Goal: Task Accomplishment & Management: Complete application form

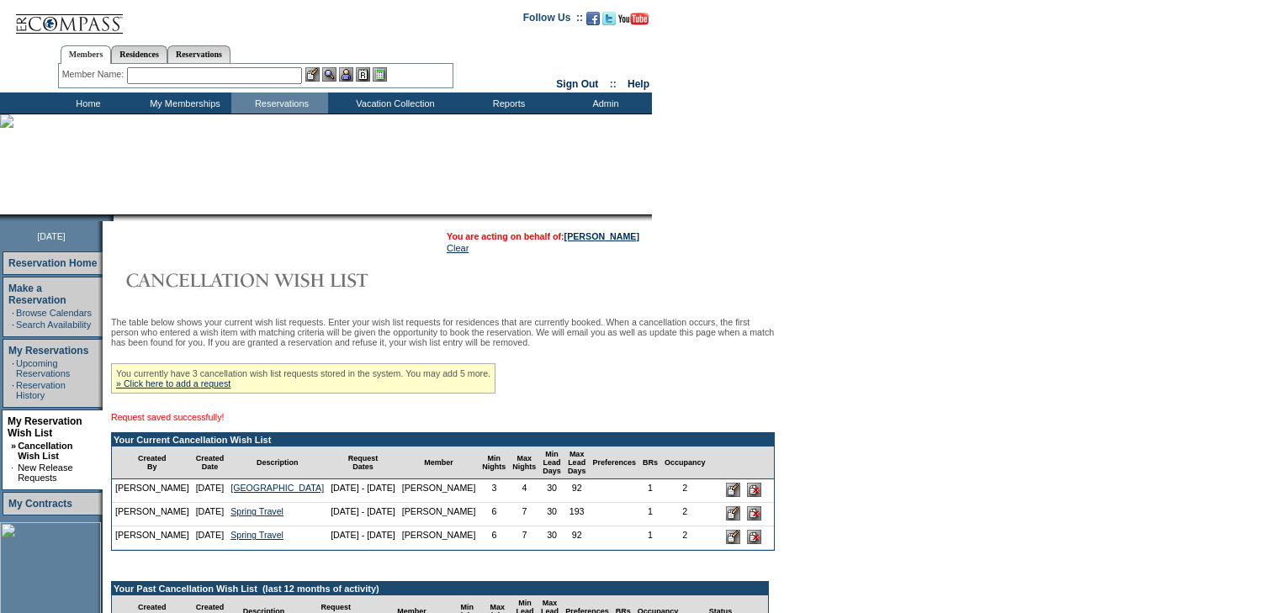
click at [726, 544] on input "image" at bounding box center [733, 537] width 14 height 14
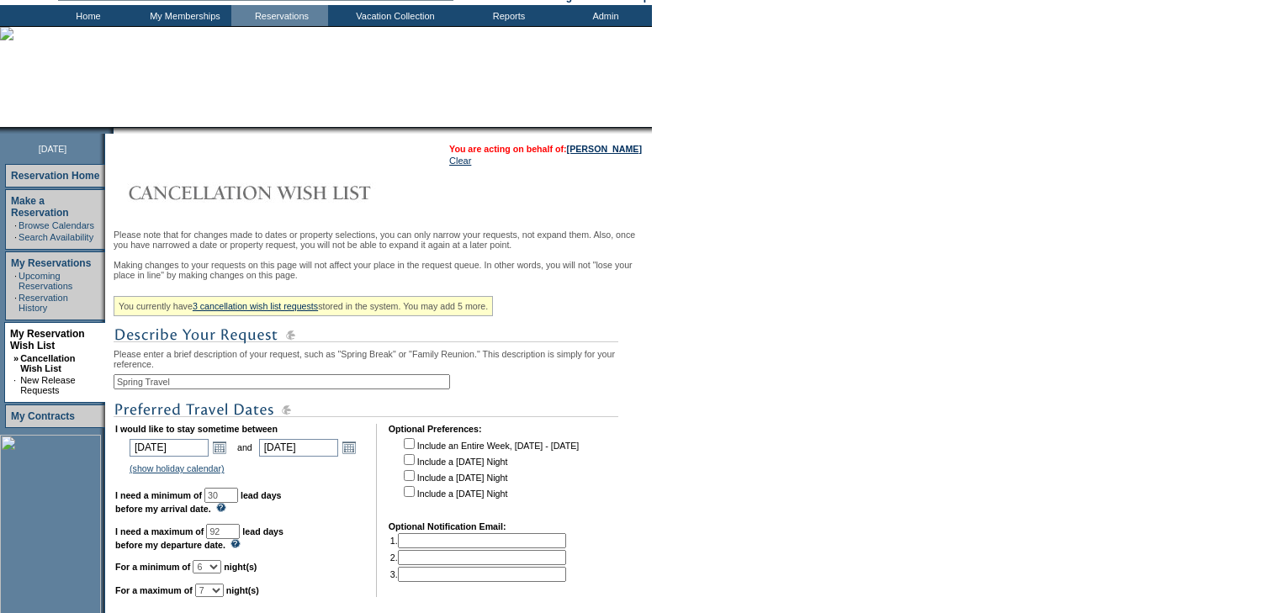
scroll to position [202, 0]
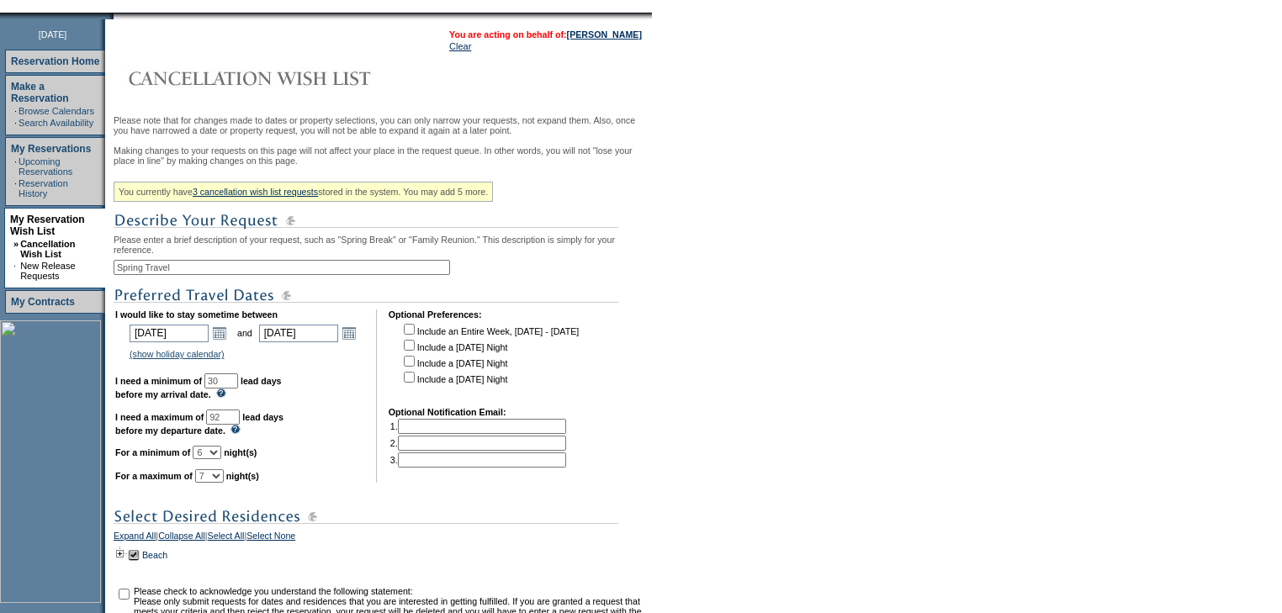
drag, startPoint x: 259, startPoint y: 437, endPoint x: 194, endPoint y: 428, distance: 65.3
click at [194, 428] on td "I would like to stay sometime between [DATE] [DATE] Open the calendar popup. <<…" at bounding box center [239, 396] width 249 height 173
paste input "193"
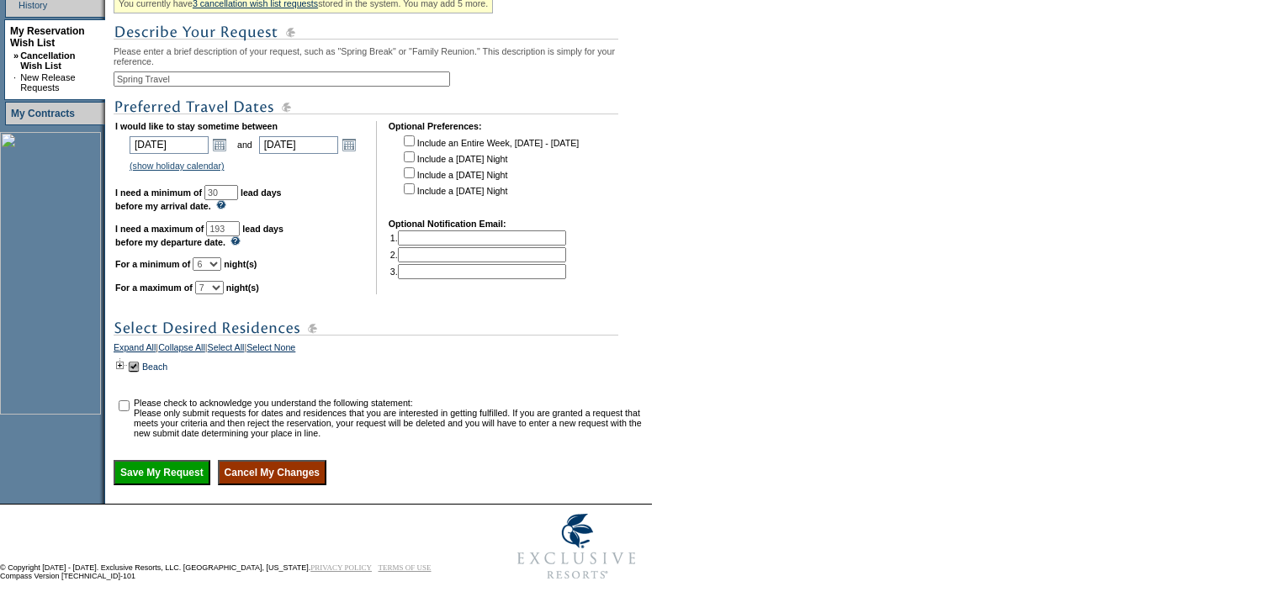
scroll to position [404, 0]
type input "193"
click at [130, 411] on input "checkbox" at bounding box center [124, 405] width 11 height 11
checkbox input "true"
click at [210, 485] on input "Save My Request" at bounding box center [162, 472] width 97 height 25
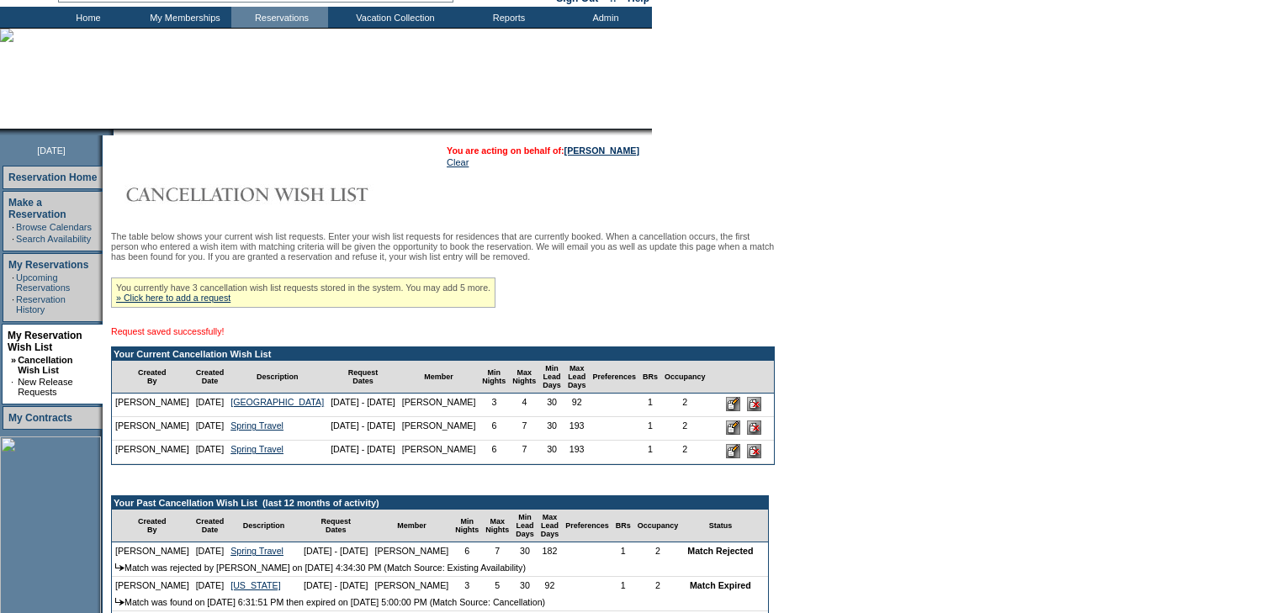
scroll to position [202, 0]
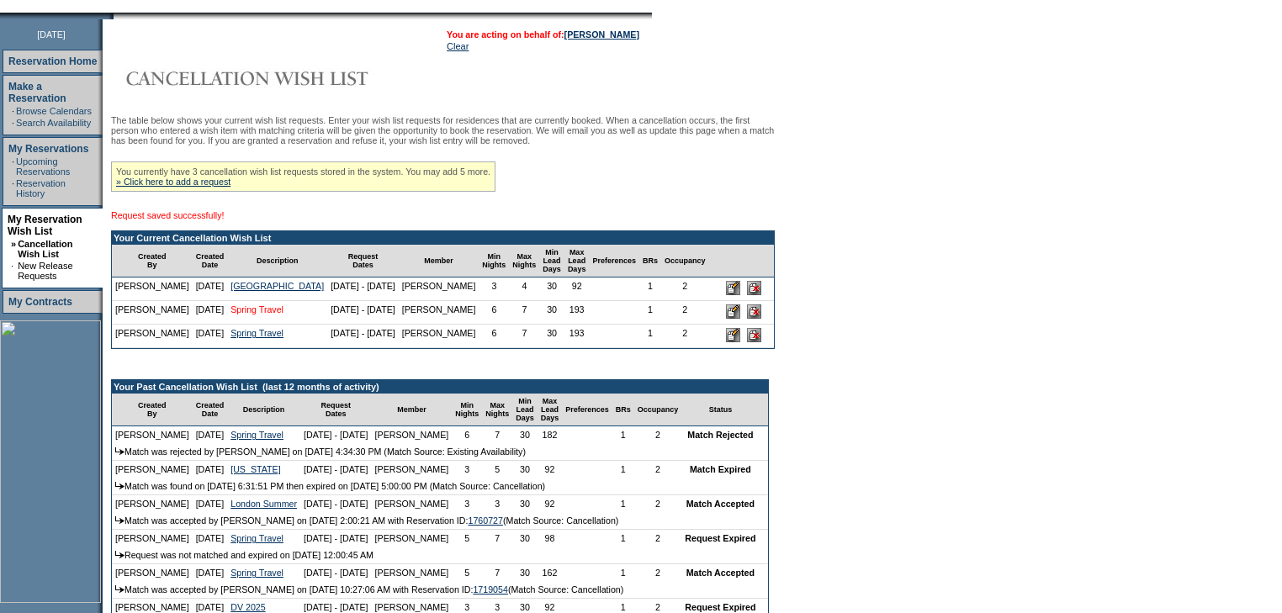
click at [255, 315] on link "Spring Travel" at bounding box center [256, 309] width 53 height 10
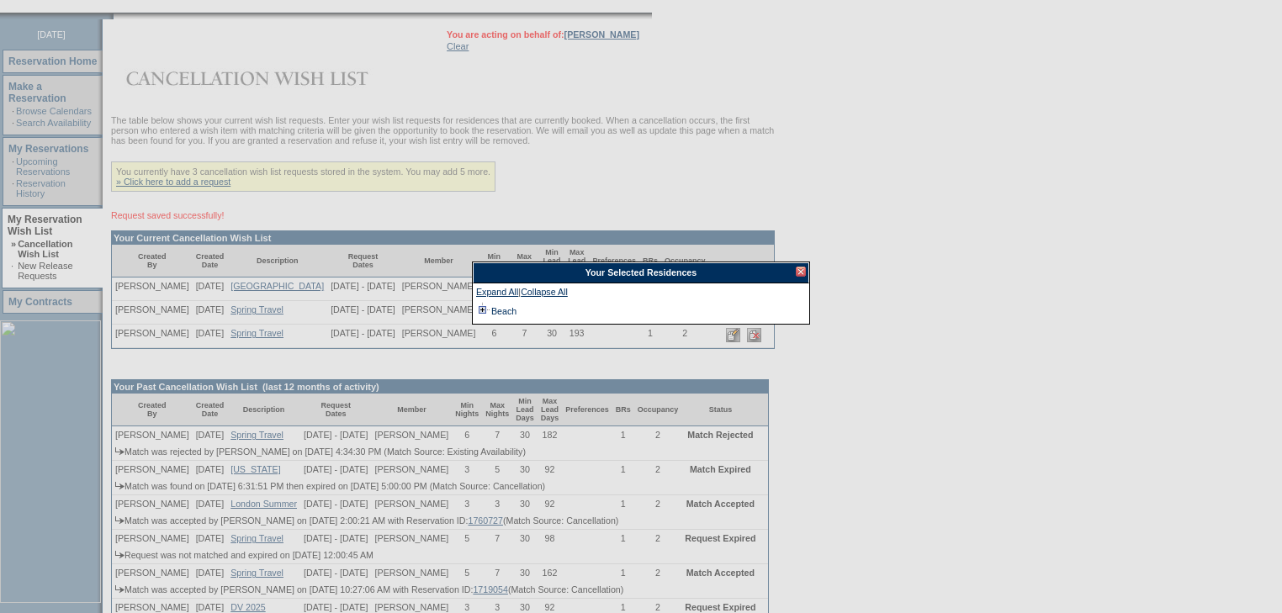
click at [480, 310] on td at bounding box center [482, 311] width 13 height 19
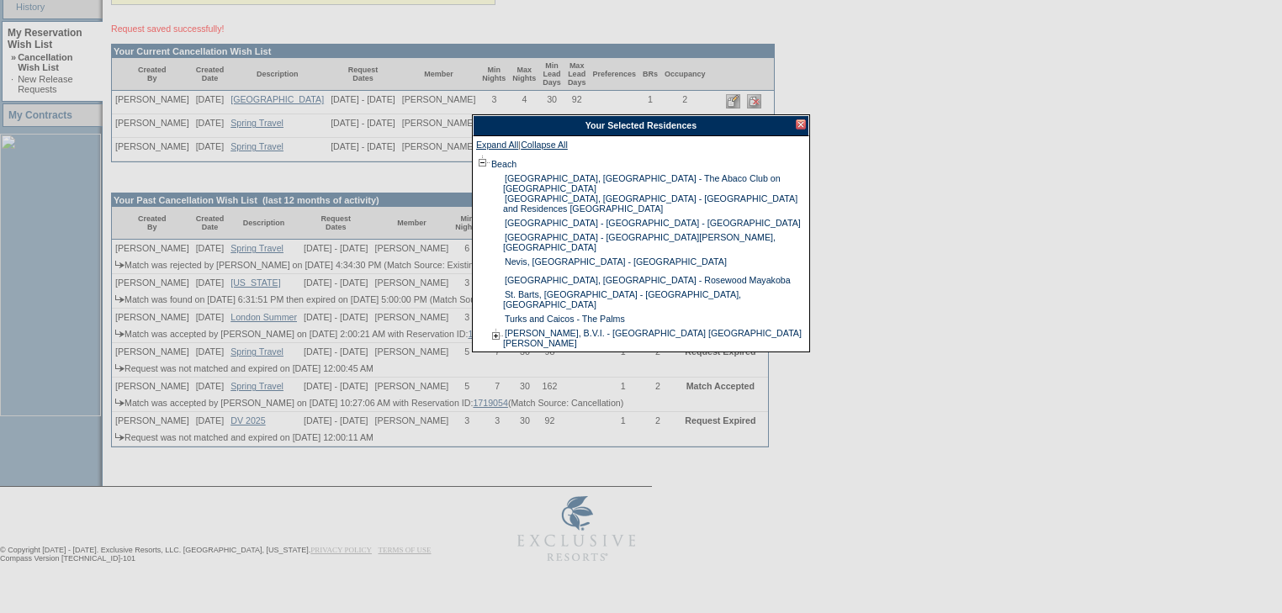
scroll to position [404, 0]
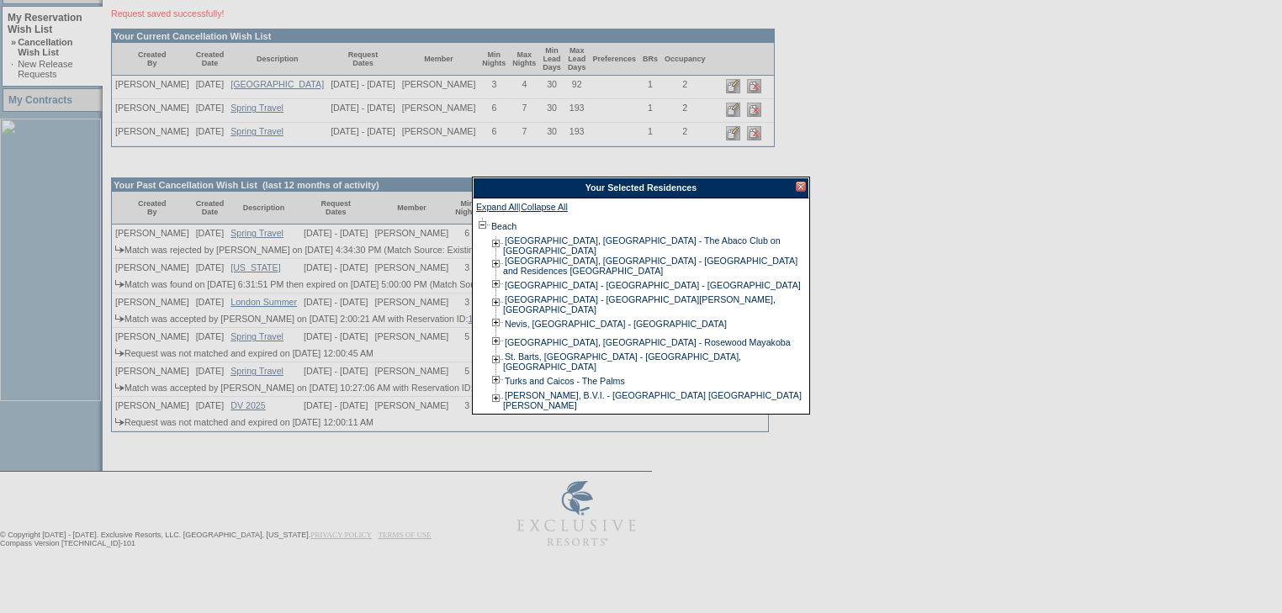
click at [801, 188] on div at bounding box center [801, 187] width 10 height 10
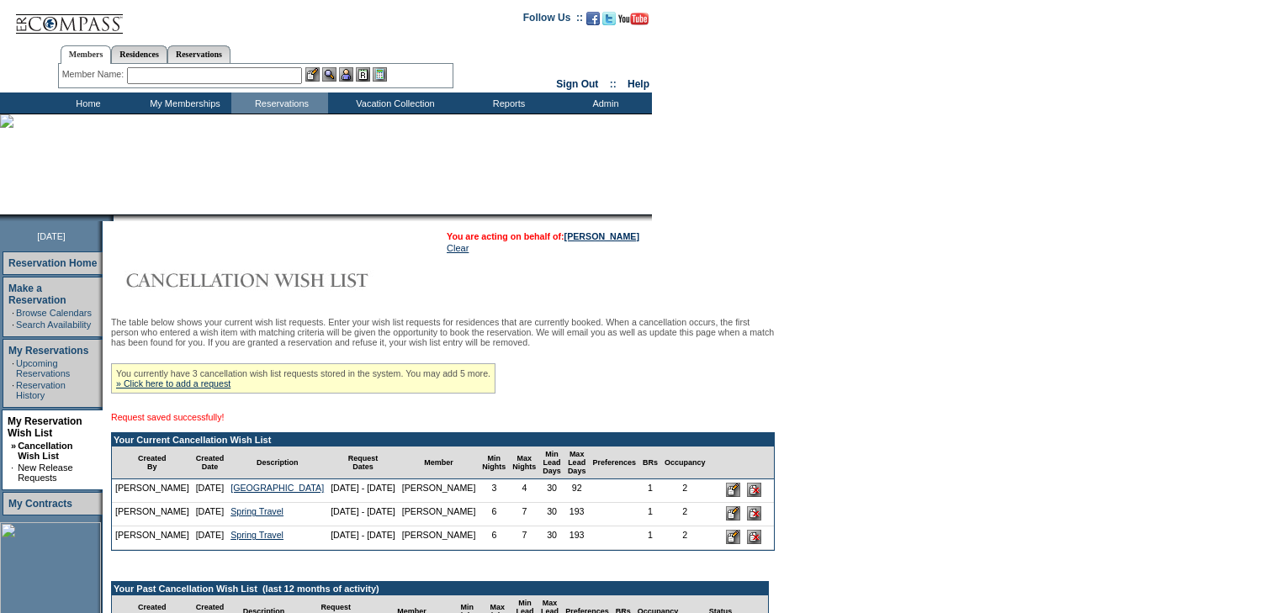
scroll to position [0, 0]
click at [361, 131] on td "Residence Collection" at bounding box center [398, 125] width 132 height 17
